Goal: Task Accomplishment & Management: Use online tool/utility

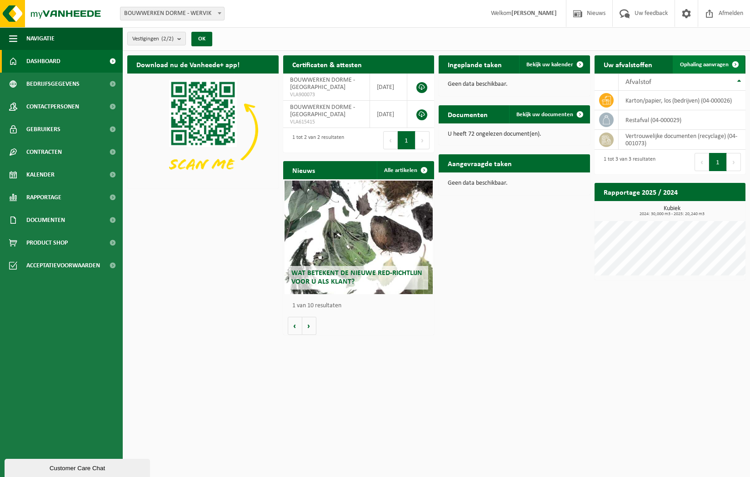
click at [507, 63] on span "Ophaling aanvragen" at bounding box center [704, 65] width 49 height 6
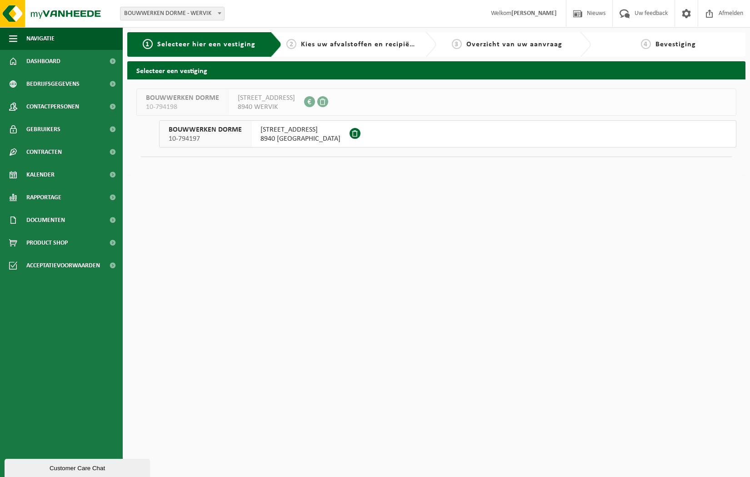
click at [294, 133] on span "[STREET_ADDRESS]" at bounding box center [300, 129] width 80 height 9
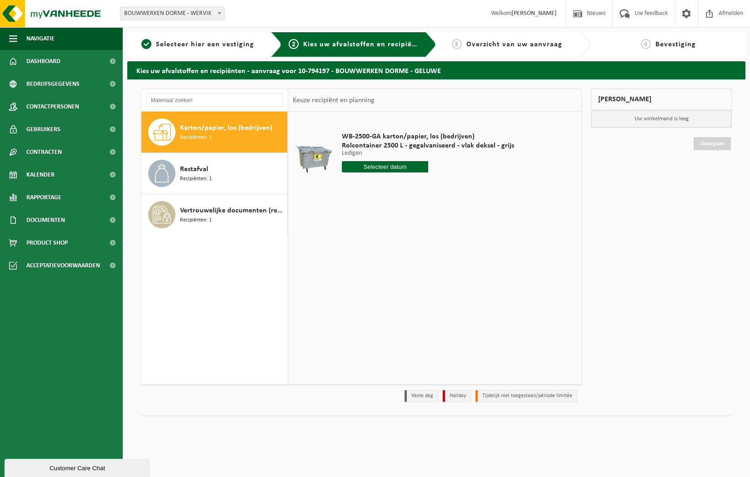
click at [406, 169] on input "text" at bounding box center [385, 166] width 86 height 11
click at [350, 263] on div "22" at bounding box center [350, 262] width 16 height 15
type input "Van 2025-09-22"
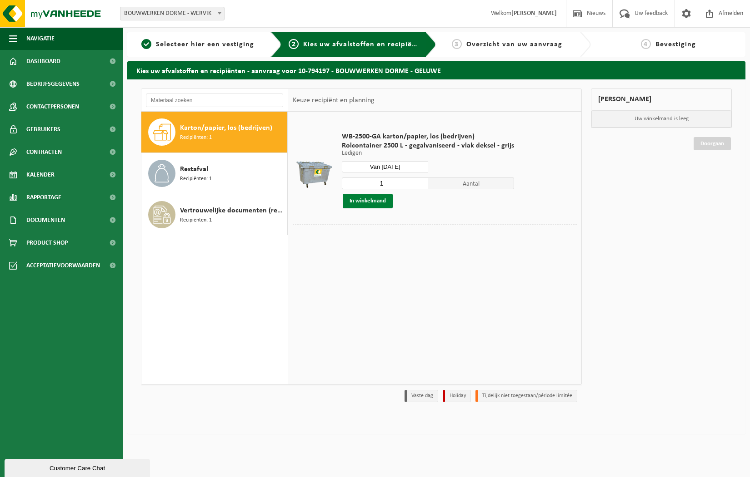
click at [369, 201] on button "In winkelmand" at bounding box center [368, 201] width 50 height 15
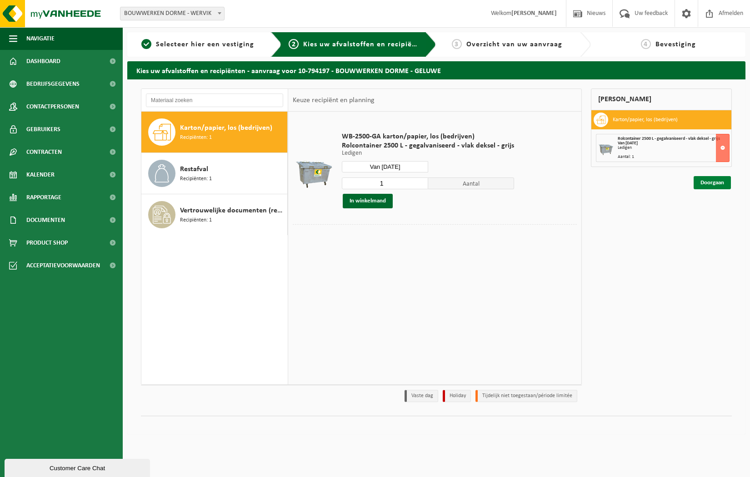
click at [710, 183] on link "Doorgaan" at bounding box center [711, 182] width 37 height 13
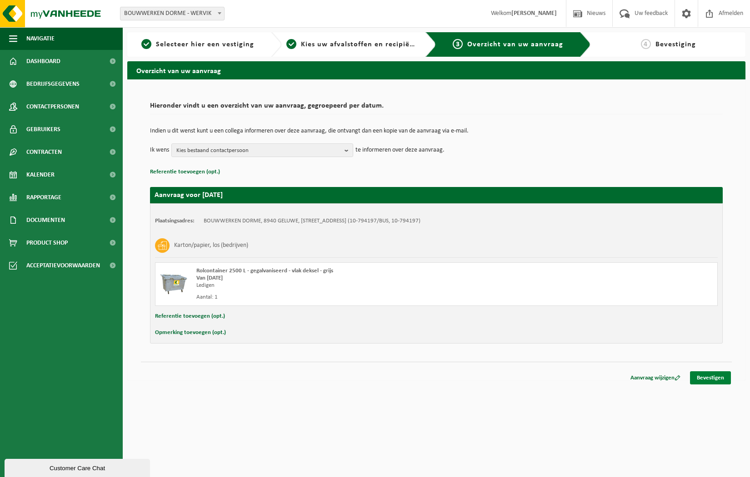
click at [717, 379] on link "Bevestigen" at bounding box center [710, 378] width 41 height 13
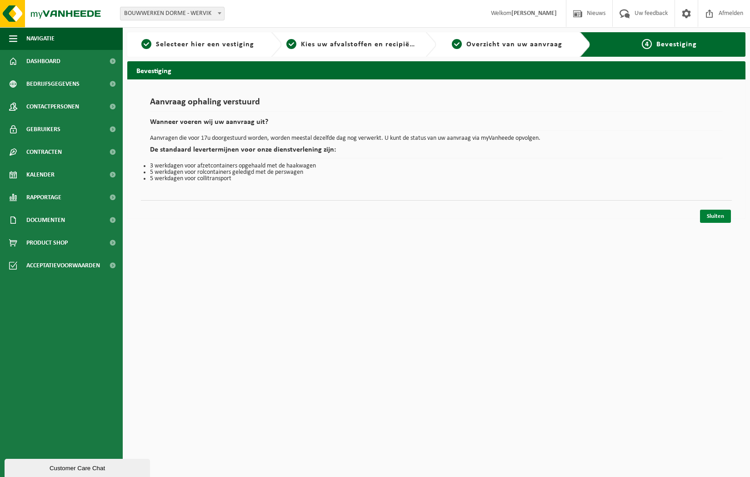
click at [713, 218] on link "Sluiten" at bounding box center [715, 216] width 31 height 13
